Goal: Transaction & Acquisition: Subscribe to service/newsletter

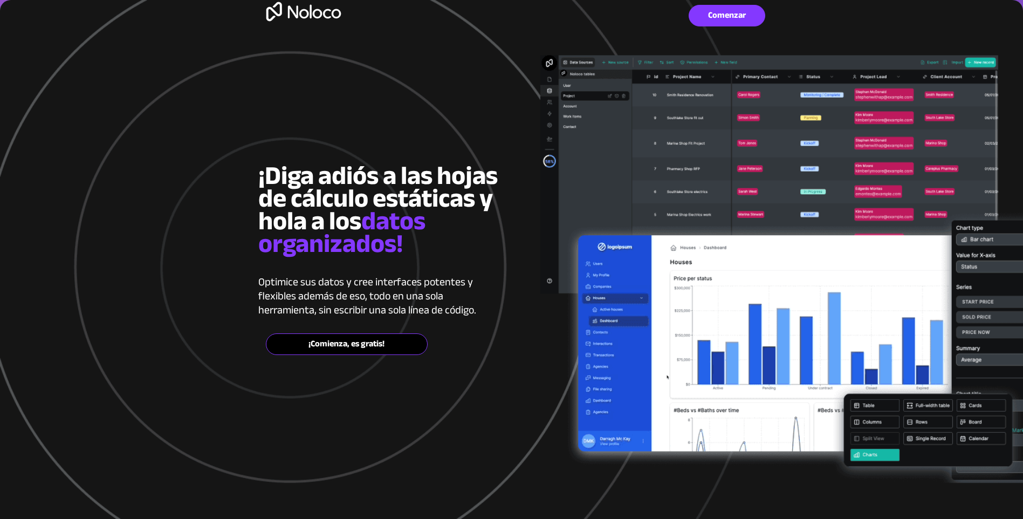
click at [362, 343] on span "¡Comienza, es gratis!" at bounding box center [346, 344] width 161 height 10
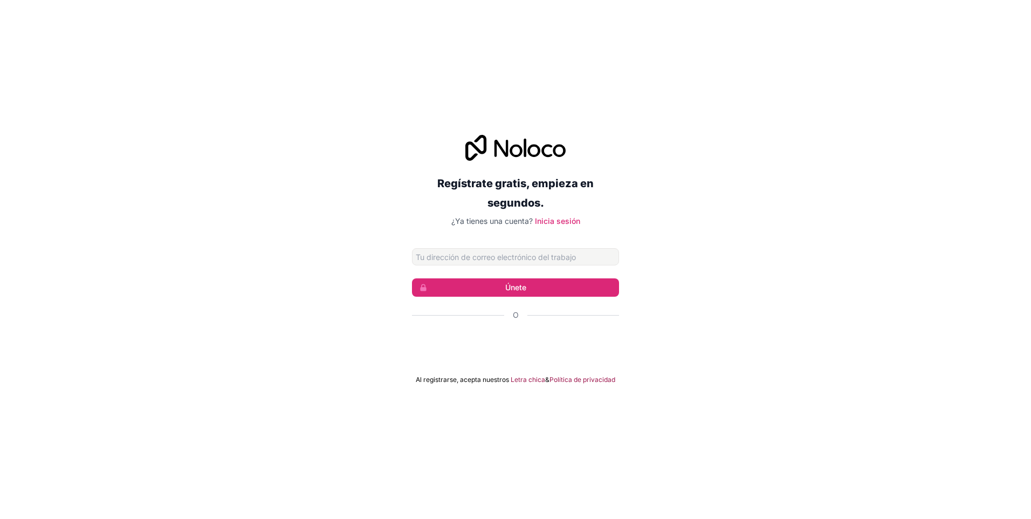
click at [474, 260] on input "Dirección de correo electrónico" at bounding box center [515, 256] width 207 height 17
type input "aguirre.marisabel290@gmail.com"
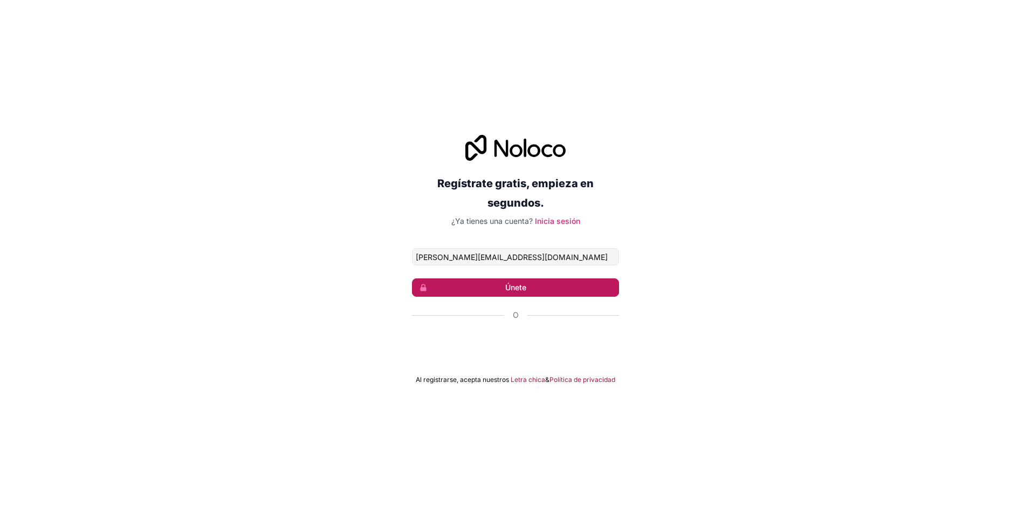
click at [481, 289] on button "Únete" at bounding box center [515, 287] width 207 height 18
